Goal: Browse casually

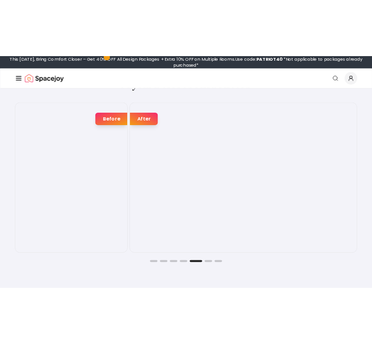
scroll to position [1438, 0]
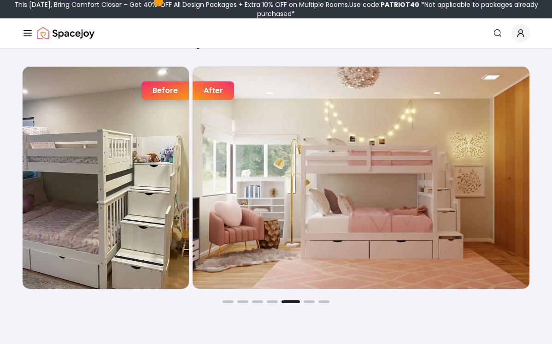
click at [313, 300] on div "Before After Before After Before After Before After Before After Before After B…" at bounding box center [275, 184] width 507 height 237
click at [312, 301] on button "Go to slide 6" at bounding box center [308, 302] width 11 height 3
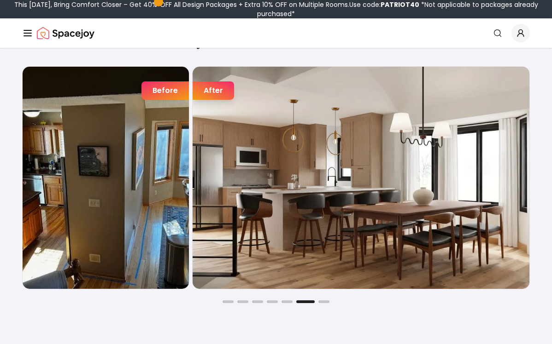
click at [227, 300] on div "Before After Before After Before After Before After Before After Before After B…" at bounding box center [275, 184] width 507 height 237
click at [230, 304] on div "Joyful Befores and Afters Before After Before After Before After Before After B…" at bounding box center [276, 166] width 552 height 362
click at [244, 301] on button "Go to slide 2" at bounding box center [242, 302] width 11 height 3
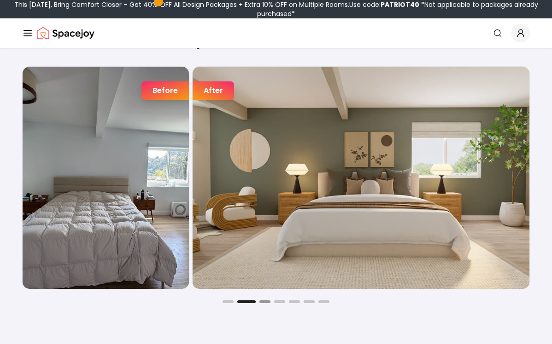
click at [268, 302] on button "Go to slide 3" at bounding box center [264, 302] width 11 height 3
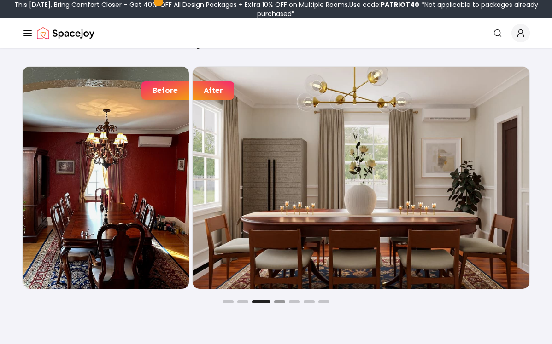
click at [284, 301] on button "Go to slide 4" at bounding box center [279, 302] width 11 height 3
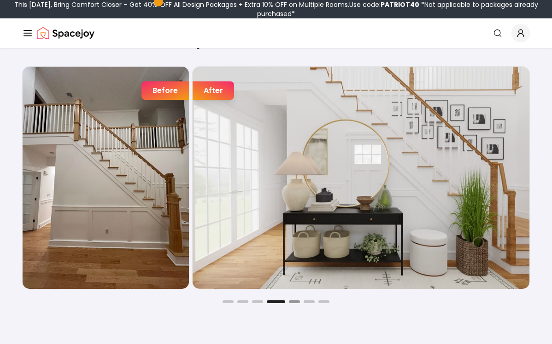
click at [293, 301] on button "Go to slide 5" at bounding box center [294, 302] width 11 height 3
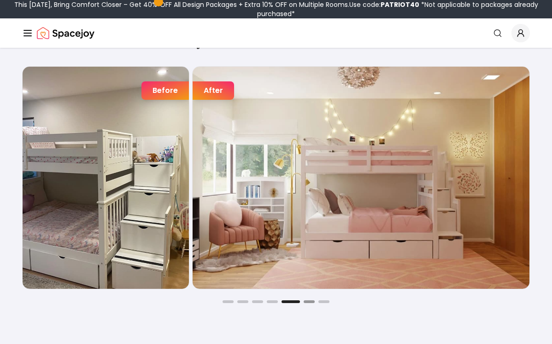
click at [309, 301] on button "Go to slide 6" at bounding box center [308, 302] width 11 height 3
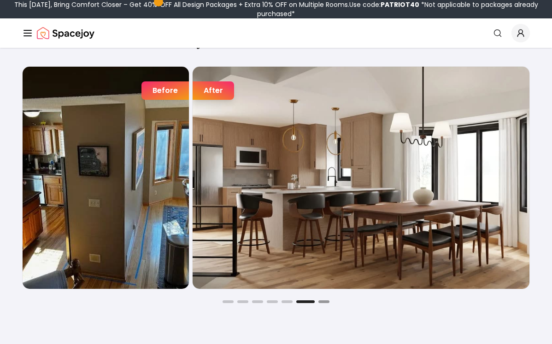
click at [323, 301] on button "Go to slide 7" at bounding box center [323, 302] width 11 height 3
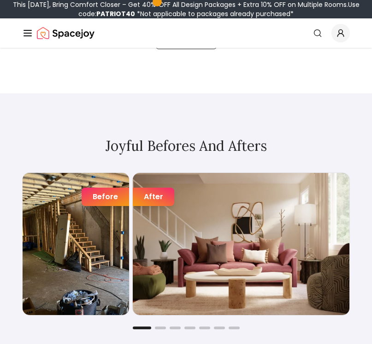
click at [168, 327] on div at bounding box center [185, 328] width 327 height 3
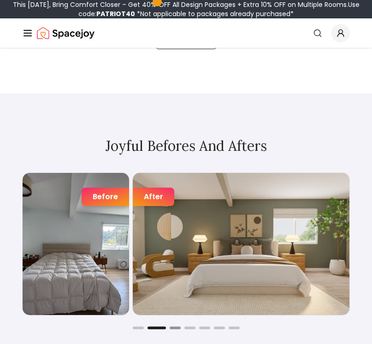
click at [176, 327] on button "Go to slide 3" at bounding box center [174, 328] width 11 height 3
